Goal: Transaction & Acquisition: Purchase product/service

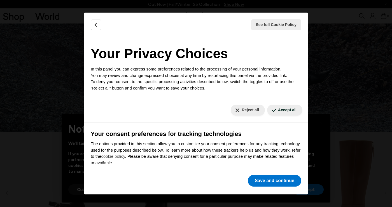
scroll to position [75, 0]
click at [250, 109] on button "Reject all" at bounding box center [248, 110] width 34 height 11
click at [248, 109] on button "Reject all" at bounding box center [248, 110] width 34 height 11
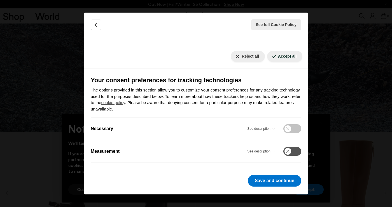
scroll to position [53, 0]
click at [276, 181] on button "Save and continue" at bounding box center [274, 181] width 53 height 12
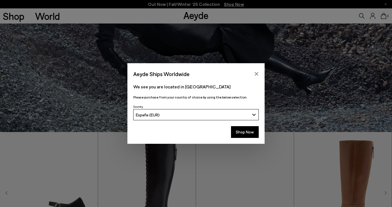
click at [198, 115] on div "España (EUR)" at bounding box center [193, 115] width 114 height 5
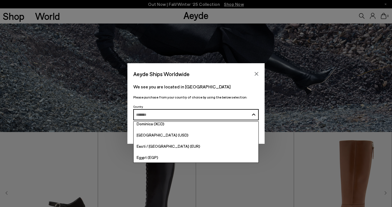
scroll to position [676, 0]
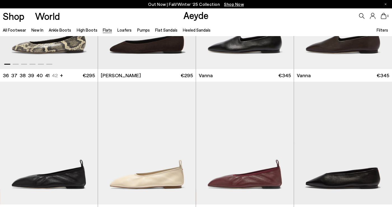
scroll to position [237, 0]
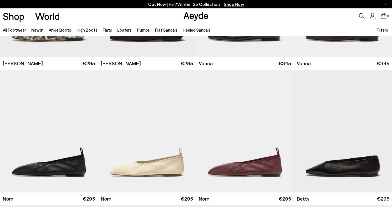
scroll to position [406, 0]
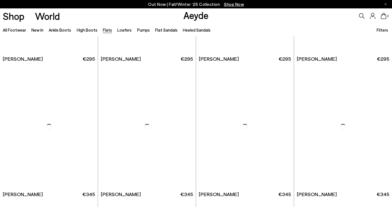
scroll to position [1870, 0]
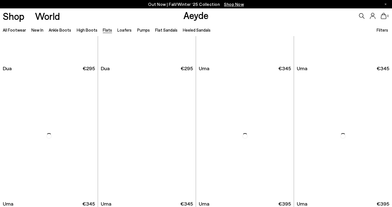
scroll to position [2260, 0]
